Goal: Check status: Check status

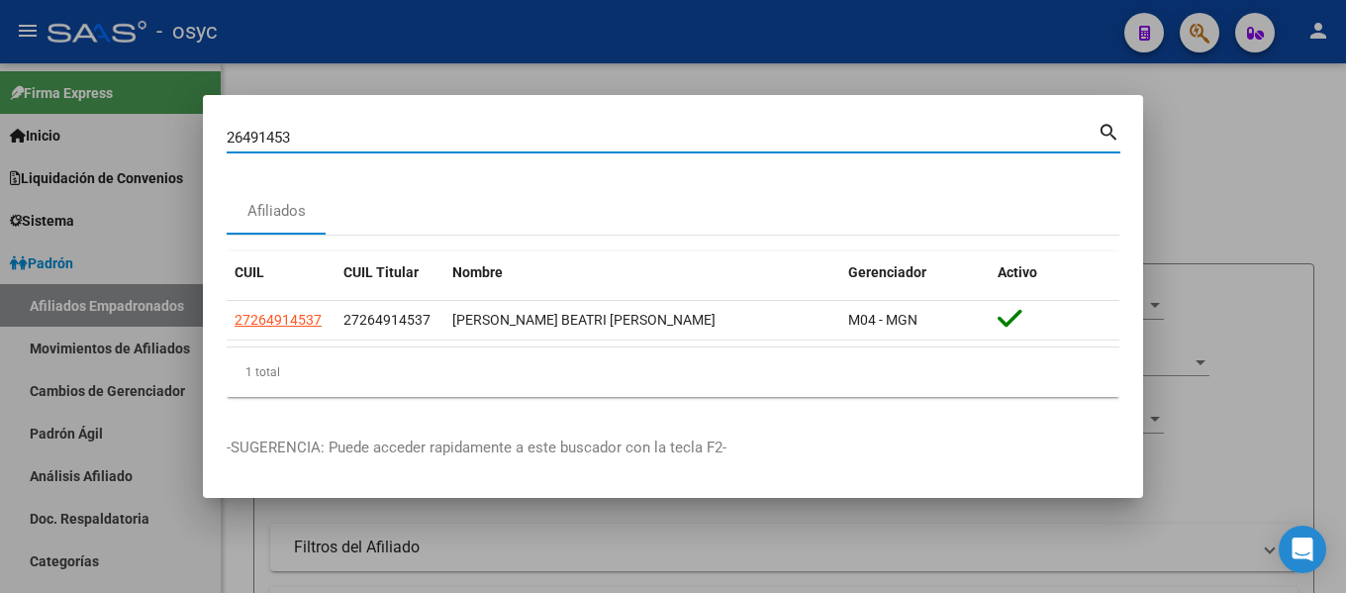
click at [404, 141] on input "26491453" at bounding box center [662, 138] width 871 height 18
click at [408, 141] on input "26491453" at bounding box center [662, 138] width 871 height 18
click at [407, 140] on input "26491453" at bounding box center [662, 138] width 871 height 18
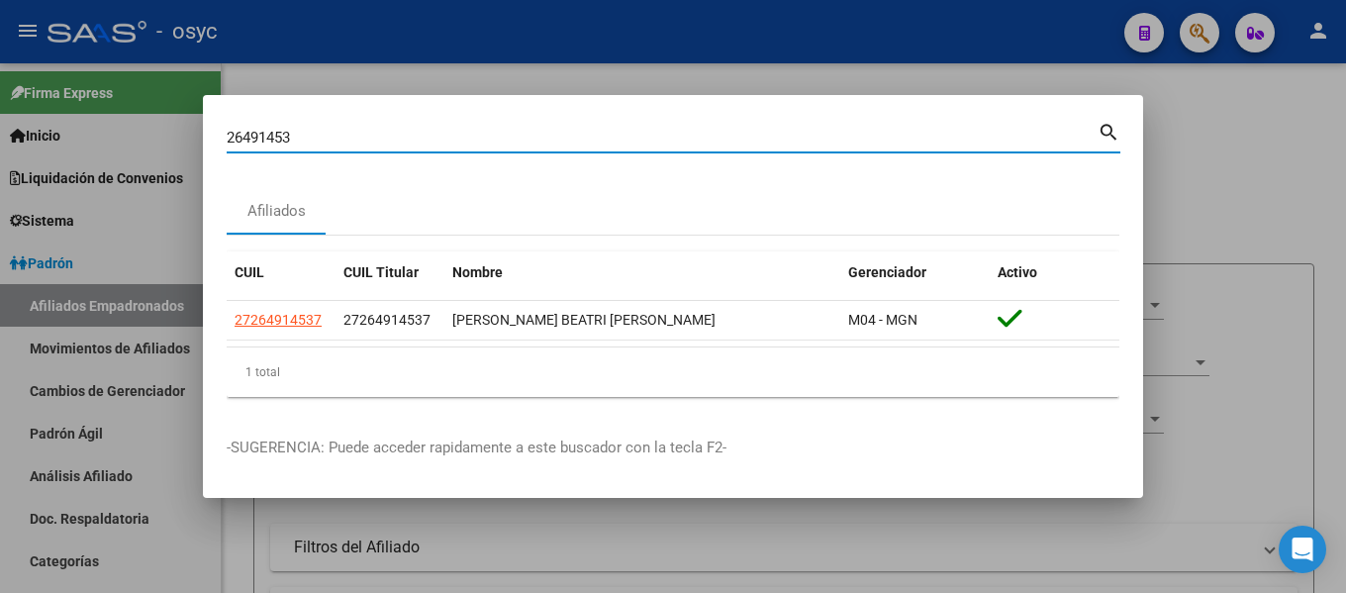
paste input "8170025"
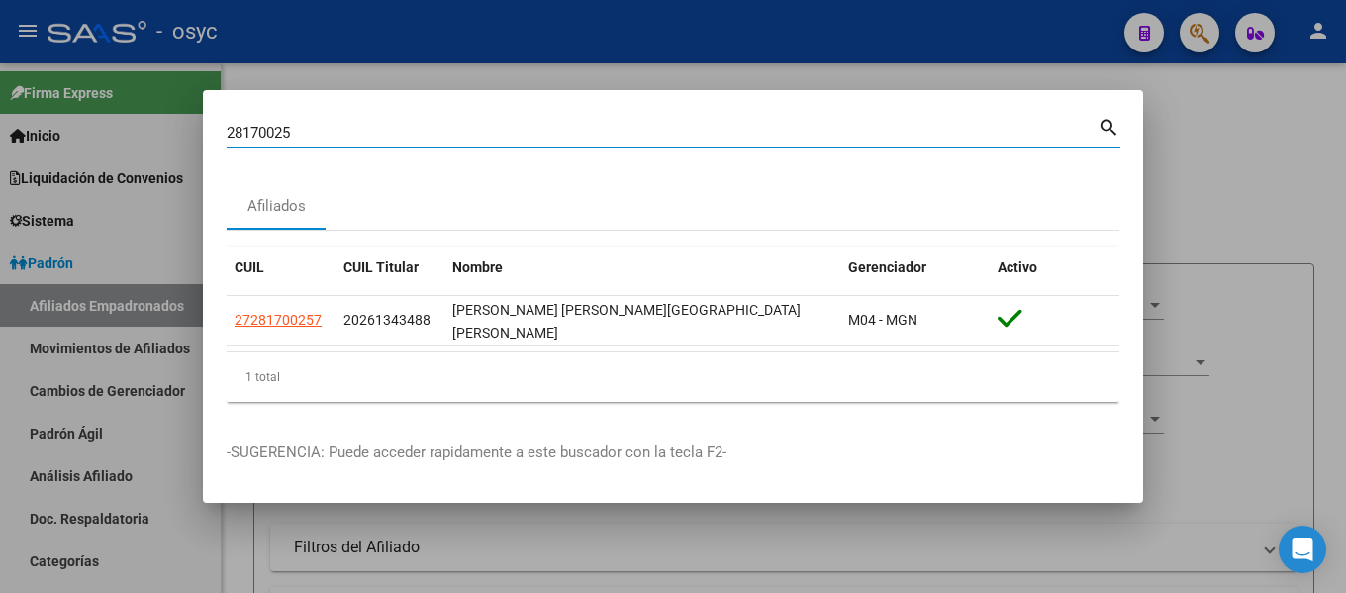
click at [342, 135] on input "28170025" at bounding box center [662, 133] width 871 height 18
click at [342, 137] on input "28170025" at bounding box center [662, 133] width 871 height 18
paste input "47339497"
type input "47339497"
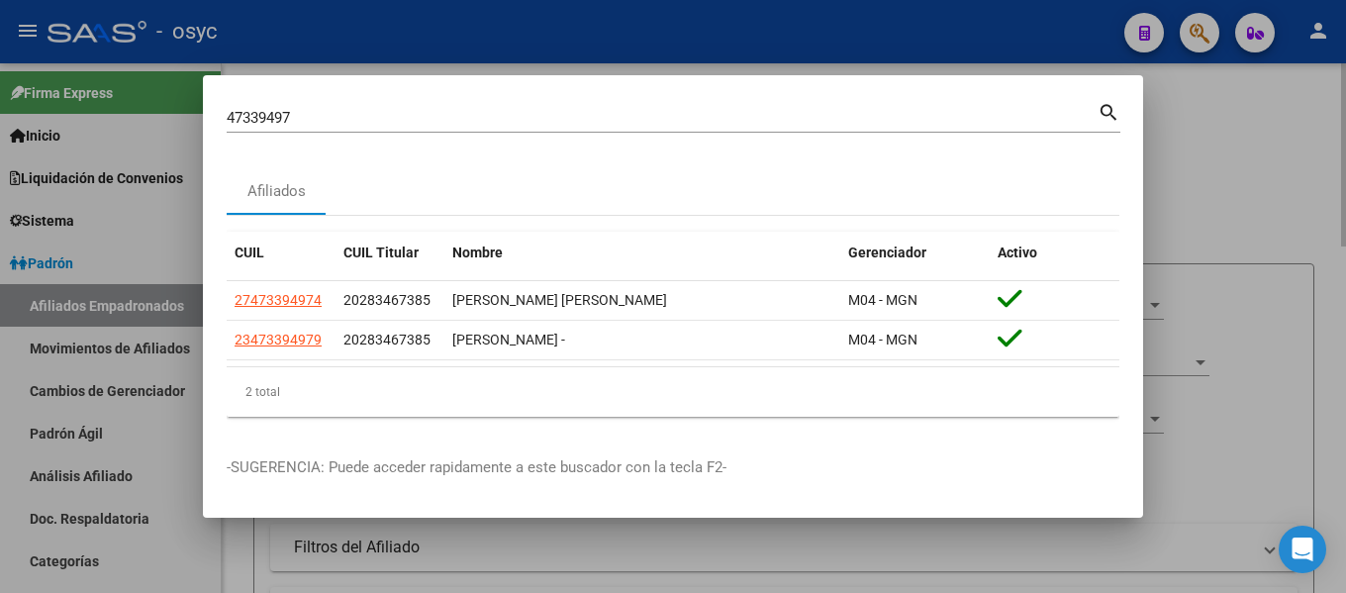
drag, startPoint x: 1248, startPoint y: 168, endPoint x: 1229, endPoint y: 167, distance: 18.8
click at [1248, 168] on div at bounding box center [673, 296] width 1346 height 593
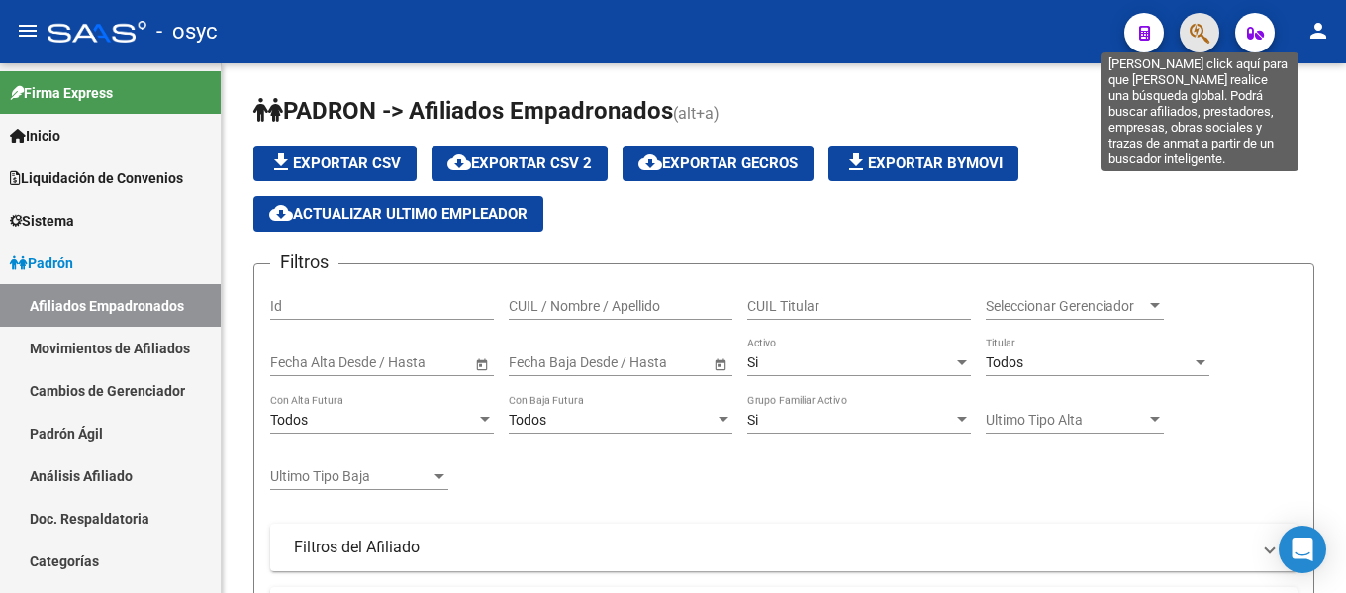
click at [1205, 44] on icon "button" at bounding box center [1200, 33] width 20 height 23
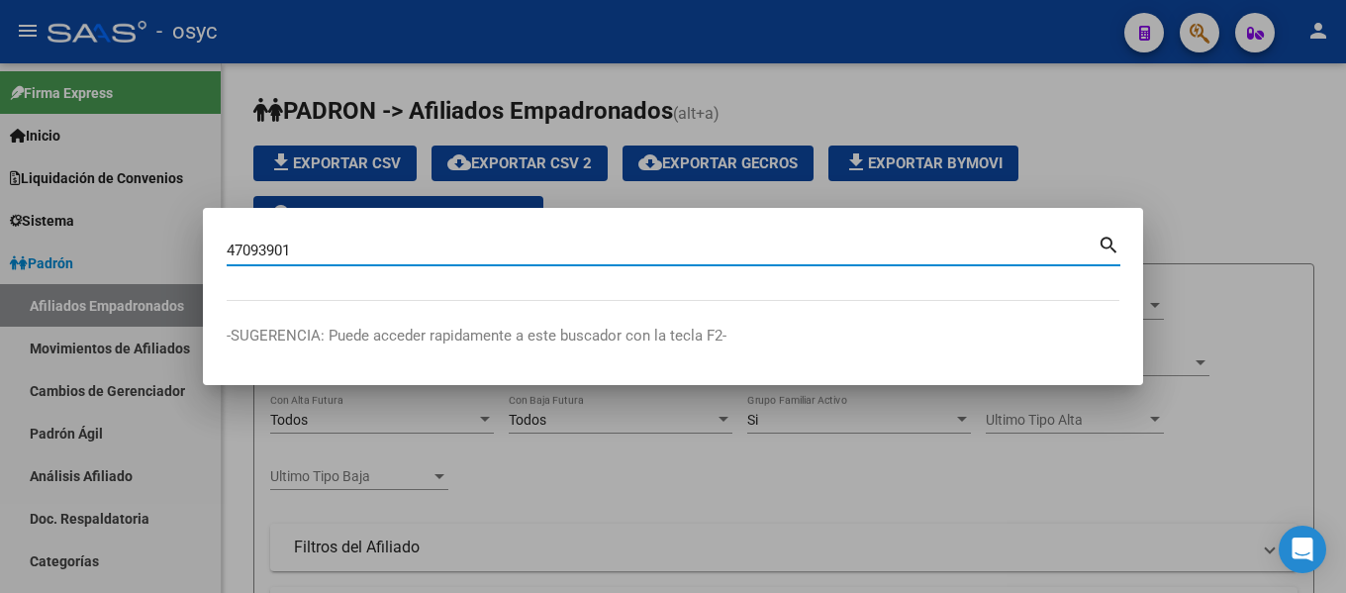
type input "47093901"
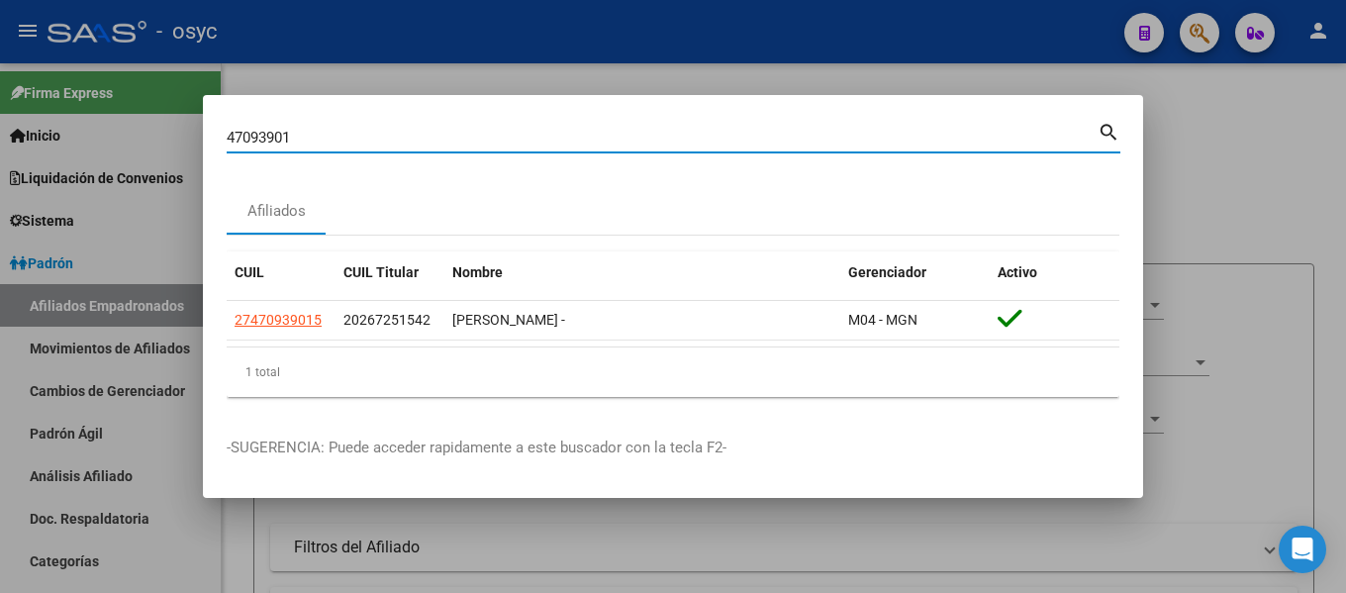
click at [1260, 169] on div at bounding box center [673, 296] width 1346 height 593
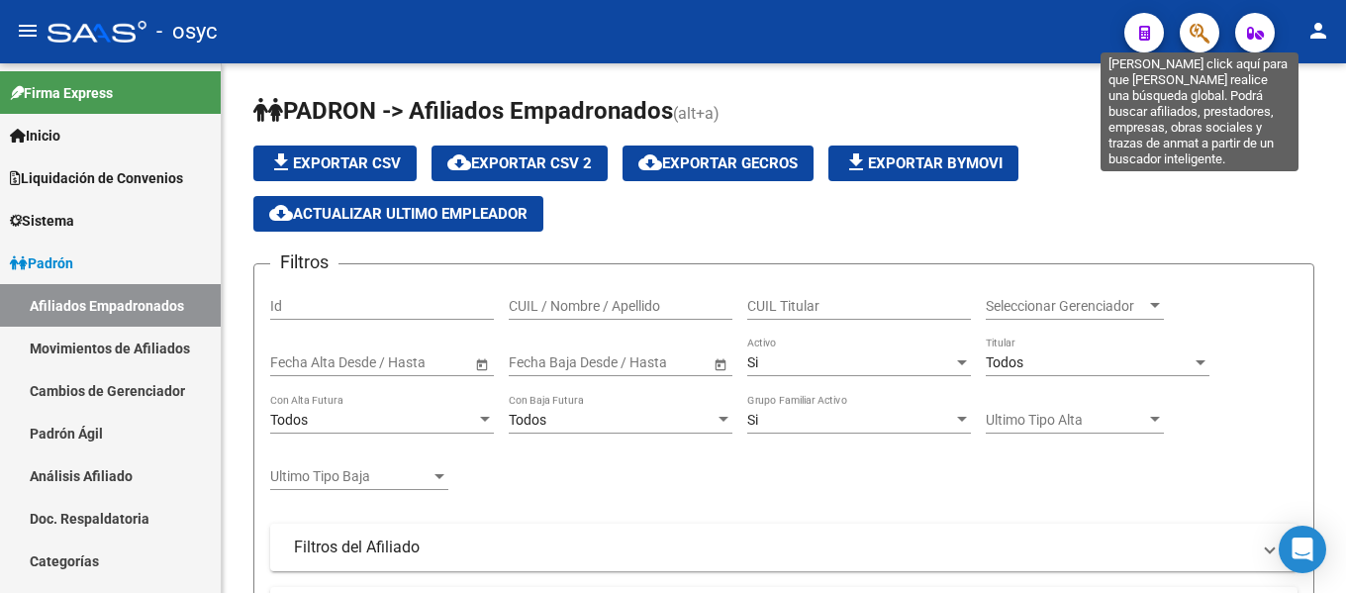
click at [1200, 44] on icon "button" at bounding box center [1200, 33] width 20 height 23
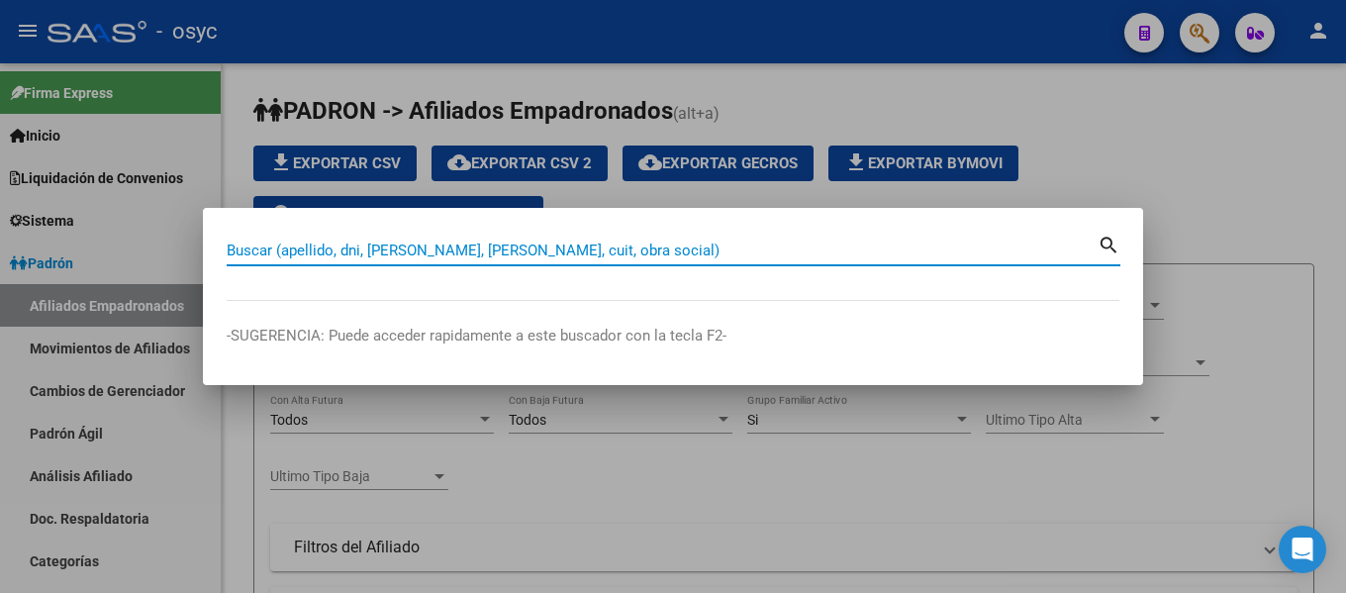
paste input "47093901"
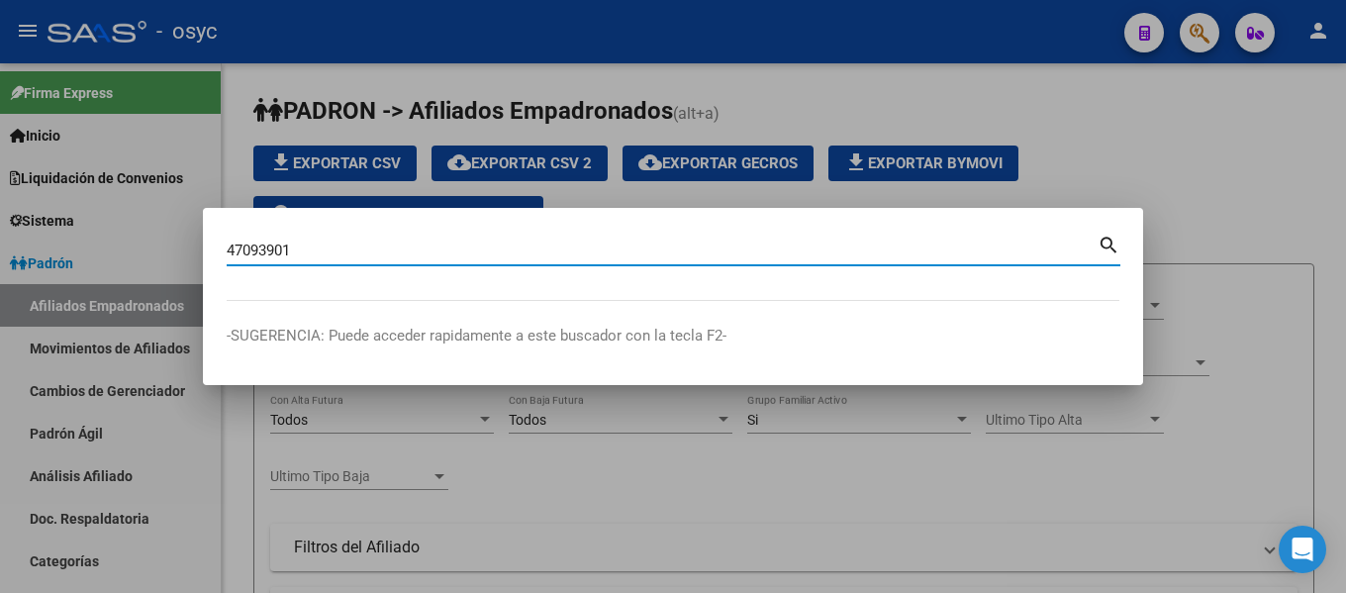
type input "47093901"
